Goal: Check status

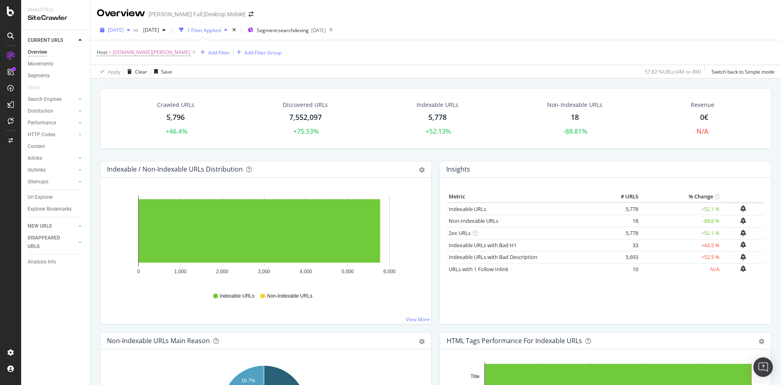
click at [130, 28] on icon "button" at bounding box center [128, 30] width 3 height 5
click at [138, 57] on div "[DATE]" at bounding box center [131, 59] width 44 height 7
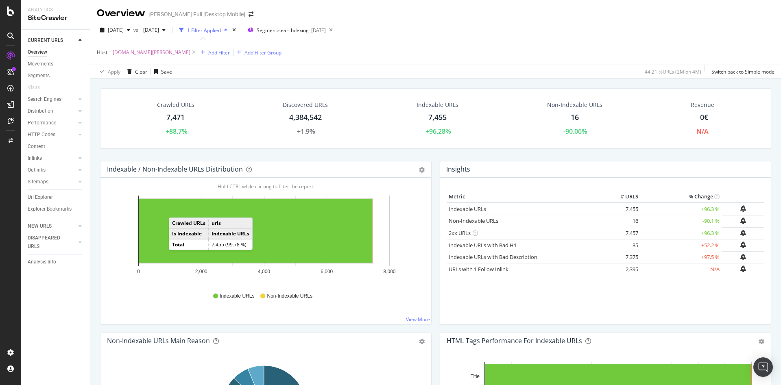
click at [735, 115] on div "Revenue 0€ N/A" at bounding box center [703, 119] width 112 height 44
click at [133, 30] on div "button" at bounding box center [129, 30] width 10 height 5
click at [274, 59] on div "Host = [DOMAIN_NAME][PERSON_NAME] Add Filter Add Filter Group" at bounding box center [436, 52] width 678 height 24
click at [133, 29] on div "button" at bounding box center [129, 30] width 10 height 5
click at [157, 60] on div "4.4M URLs" at bounding box center [168, 59] width 25 height 7
